Goal: Task Accomplishment & Management: Use online tool/utility

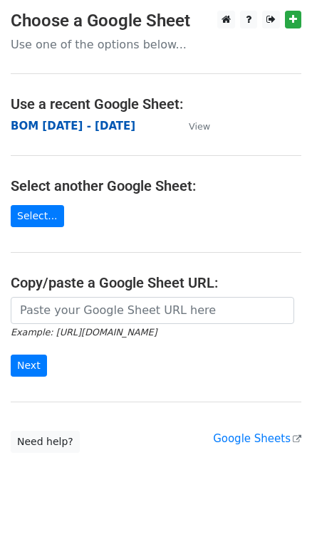
click at [38, 125] on strong "BOM [DATE] - [DATE]" at bounding box center [73, 126] width 125 height 13
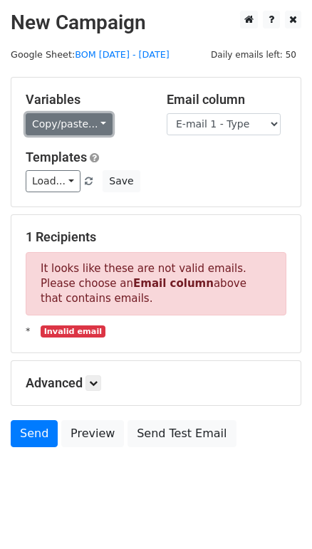
click at [94, 123] on link "Copy/paste..." at bounding box center [69, 124] width 87 height 22
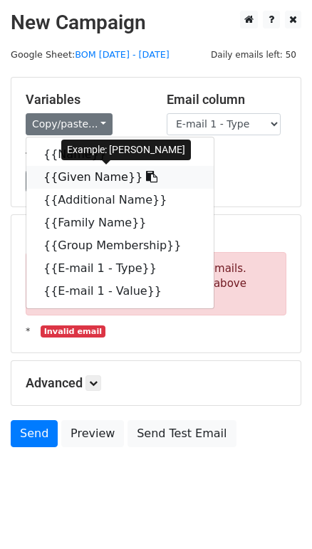
click at [90, 176] on link "{{Given Name}}" at bounding box center [119, 177] width 187 height 23
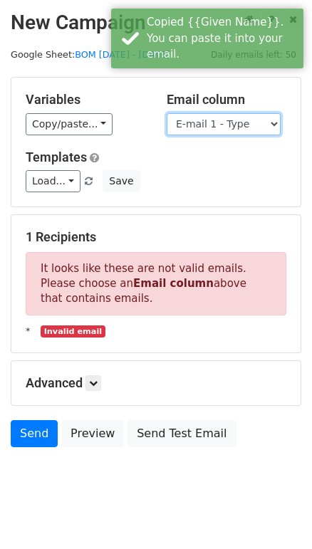
click at [207, 118] on select "Name Given Name Additional Name Family Name Group Membership E-mail 1 - Type E-…" at bounding box center [224, 124] width 114 height 22
select select "E-mail 1 - Value"
click at [167, 113] on select "Name Given Name Additional Name Family Name Group Membership E-mail 1 - Type E-…" at bounding box center [224, 124] width 114 height 22
